Goal: Transaction & Acquisition: Purchase product/service

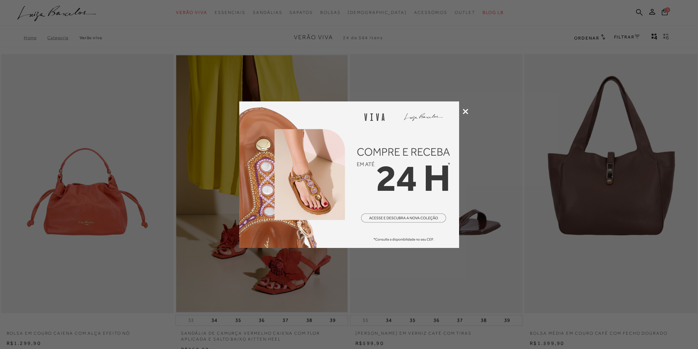
click at [467, 113] on icon at bounding box center [465, 111] width 5 height 5
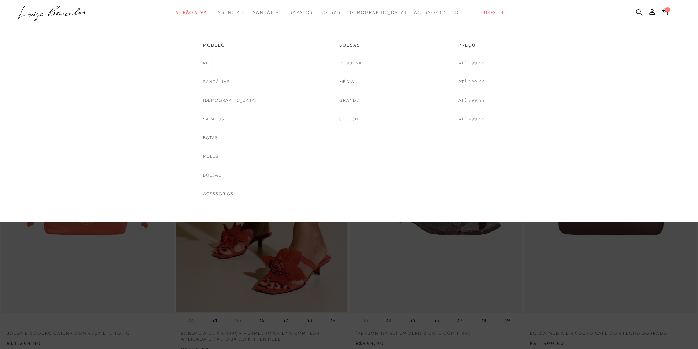
click at [455, 15] on link "Outlet" at bounding box center [465, 13] width 21 height 14
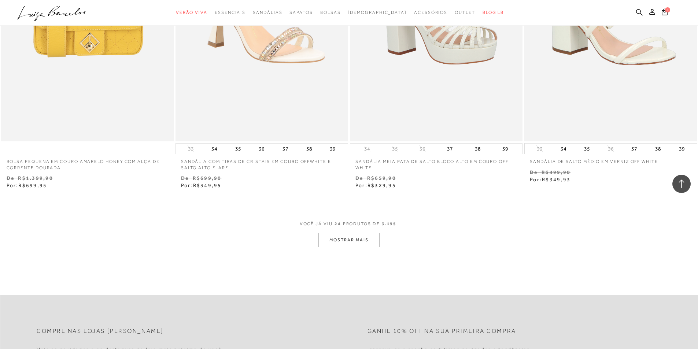
scroll to position [1743, 0]
click at [352, 245] on button "MOSTRAR MAIS" at bounding box center [349, 242] width 62 height 14
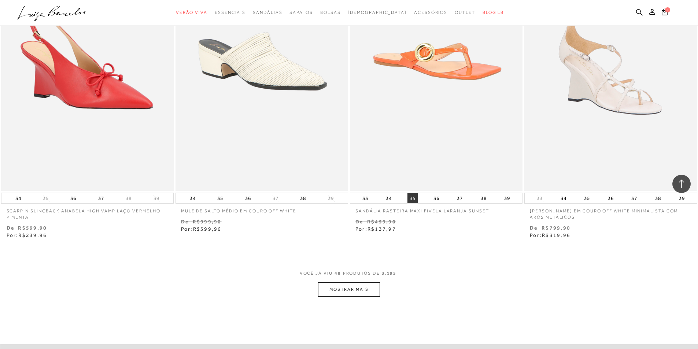
scroll to position [3723, 0]
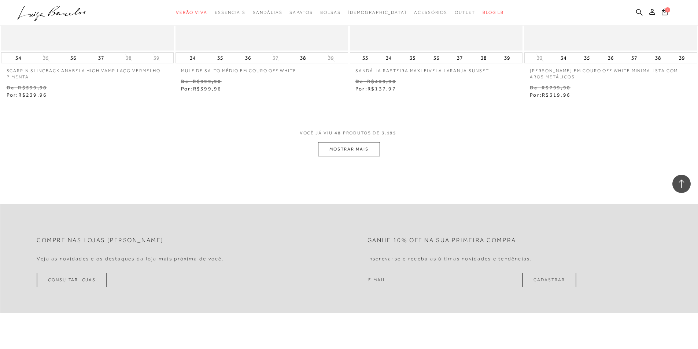
click at [354, 149] on button "MOSTRAR MAIS" at bounding box center [349, 149] width 62 height 14
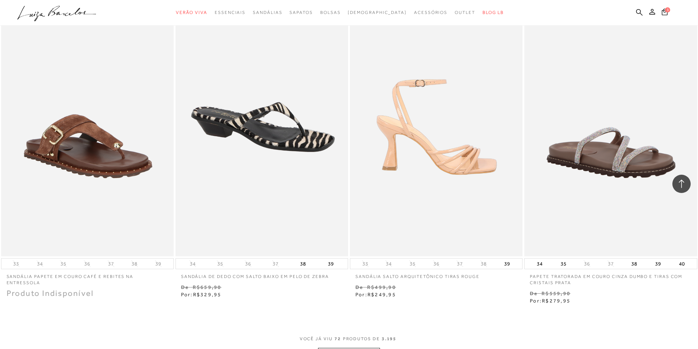
scroll to position [5593, 0]
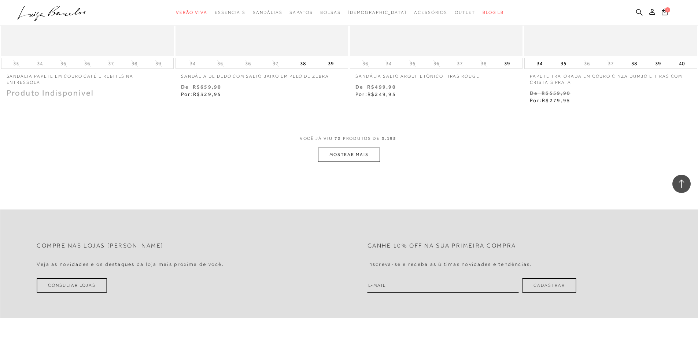
click at [359, 153] on button "MOSTRAR MAIS" at bounding box center [349, 155] width 62 height 14
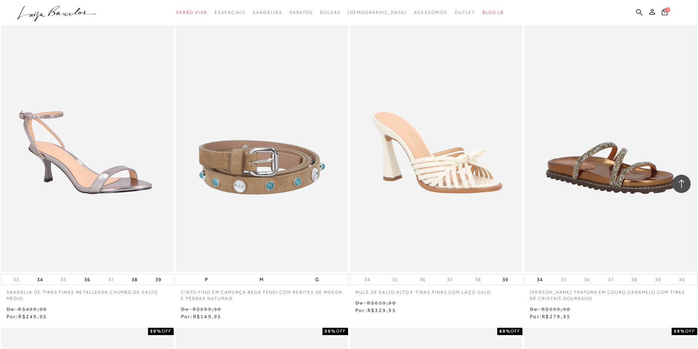
scroll to position [7463, 0]
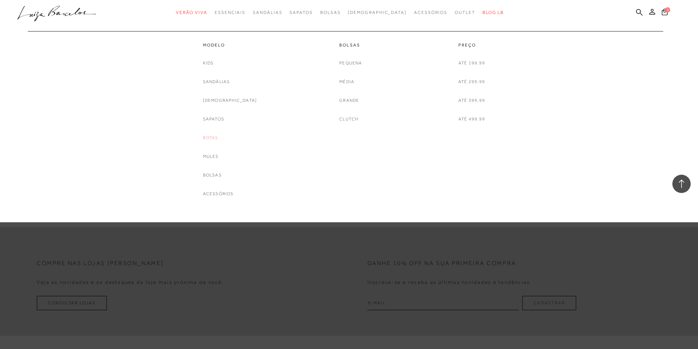
click at [219, 137] on link "Botas" at bounding box center [210, 138] width 15 height 8
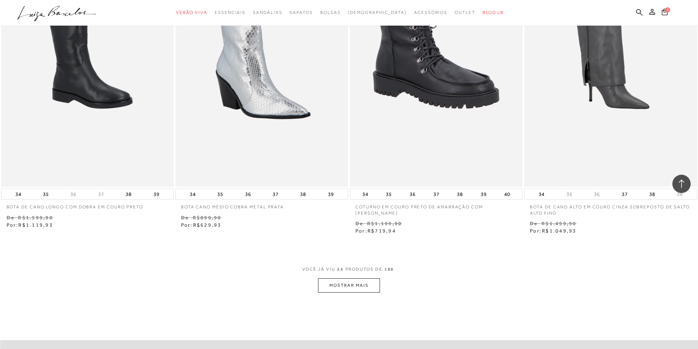
scroll to position [1687, 0]
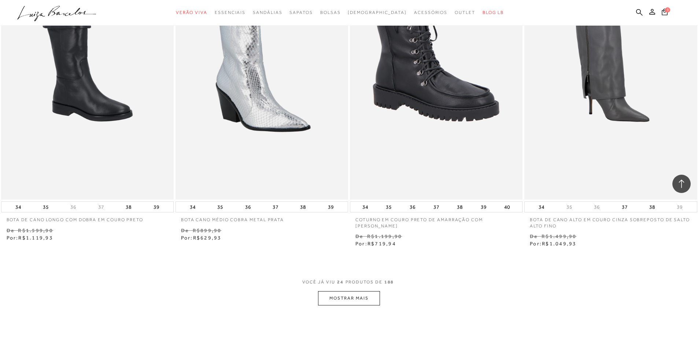
click at [350, 305] on button "MOSTRAR MAIS" at bounding box center [349, 298] width 62 height 14
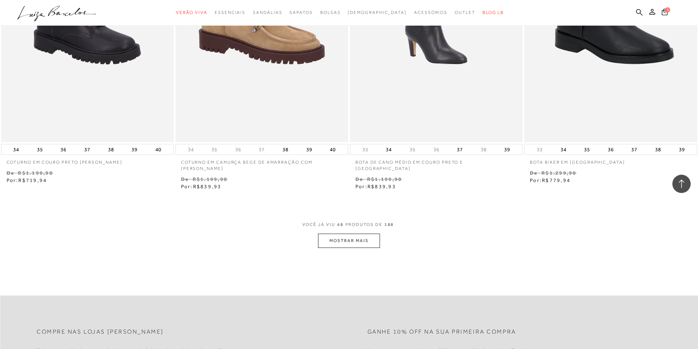
scroll to position [3703, 0]
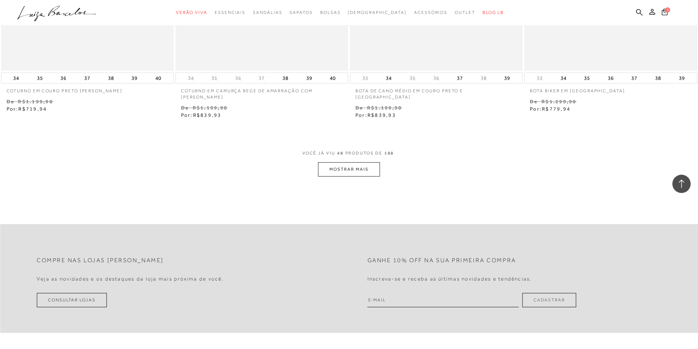
click at [365, 173] on button "MOSTRAR MAIS" at bounding box center [349, 169] width 62 height 14
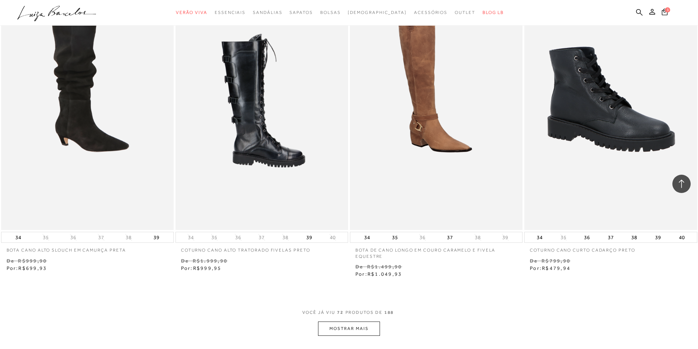
scroll to position [5426, 0]
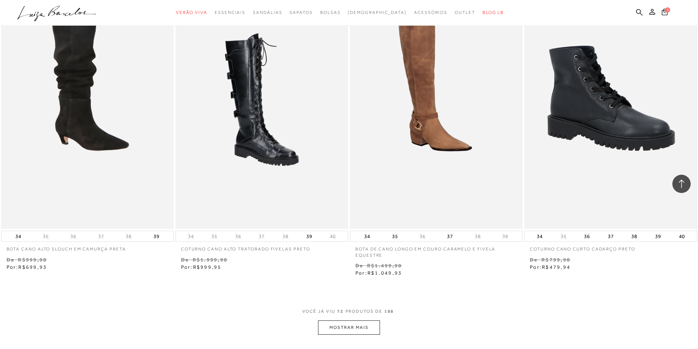
click at [349, 329] on button "MOSTRAR MAIS" at bounding box center [349, 328] width 62 height 14
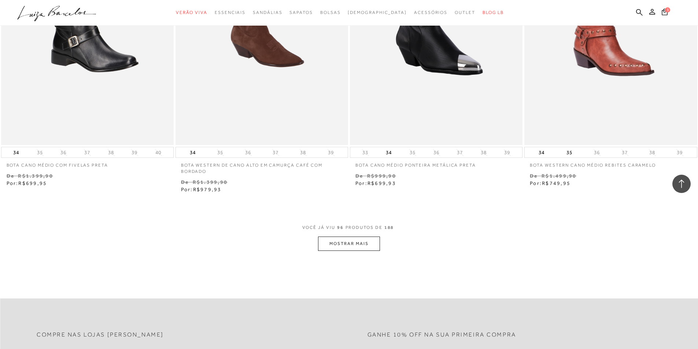
scroll to position [7443, 0]
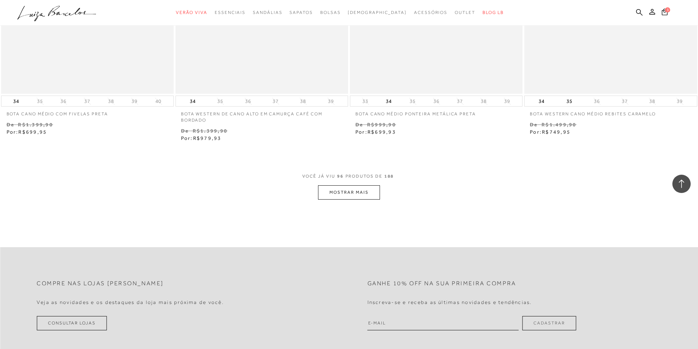
click at [356, 198] on button "MOSTRAR MAIS" at bounding box center [349, 193] width 62 height 14
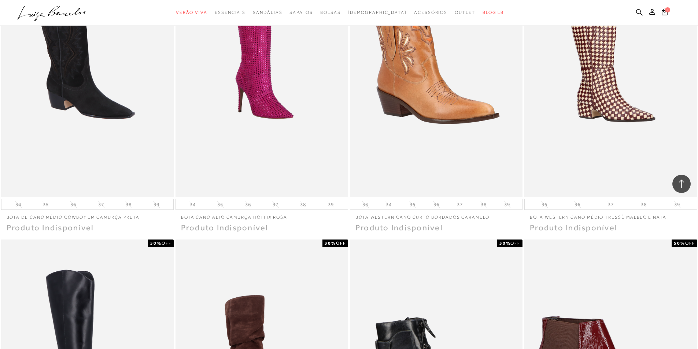
scroll to position [9129, 0]
